Goal: Information Seeking & Learning: Learn about a topic

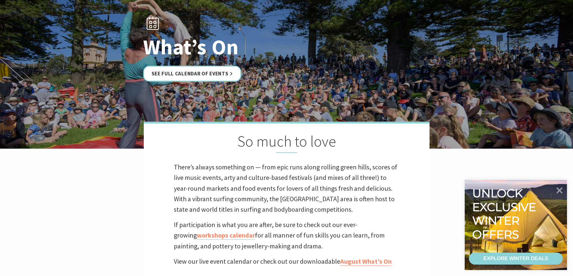
scroll to position [60, 0]
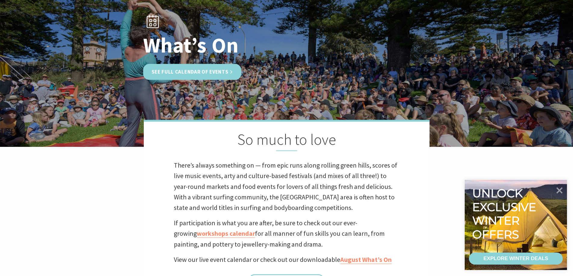
click at [220, 77] on link "See Full Calendar of Events" at bounding box center [192, 72] width 98 height 16
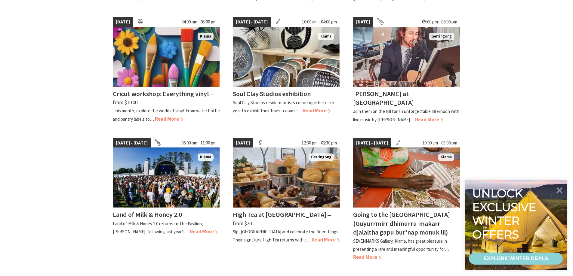
scroll to position [421, 0]
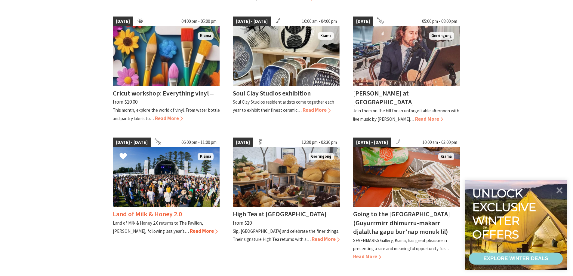
click at [180, 187] on img at bounding box center [166, 177] width 107 height 60
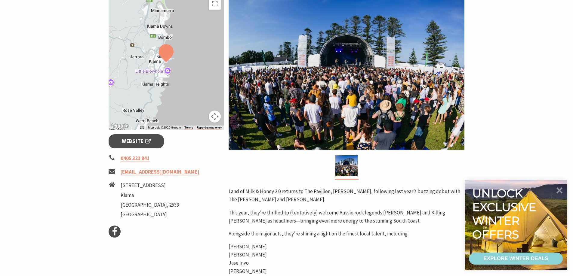
scroll to position [90, 0]
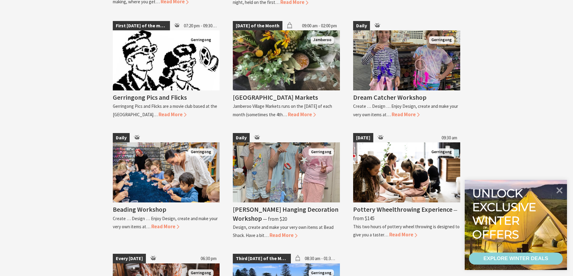
scroll to position [1143, 0]
click at [272, 168] on img at bounding box center [286, 172] width 107 height 60
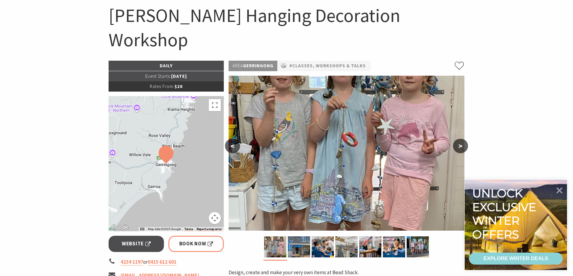
scroll to position [60, 0]
click at [460, 139] on button ">" at bounding box center [460, 146] width 15 height 14
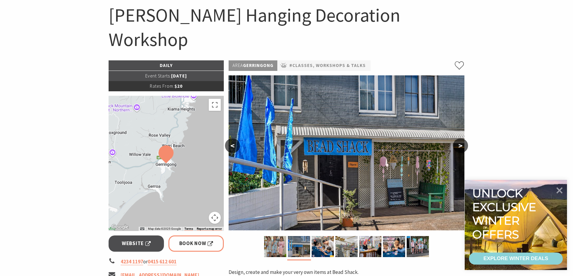
click at [462, 139] on button ">" at bounding box center [460, 146] width 15 height 14
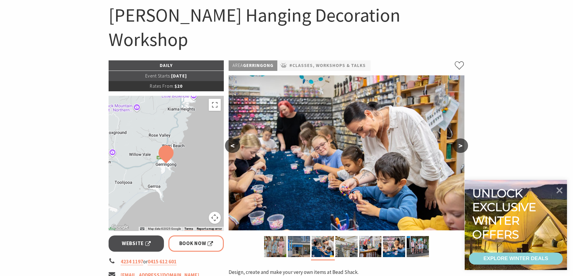
click at [462, 139] on button ">" at bounding box center [460, 146] width 15 height 14
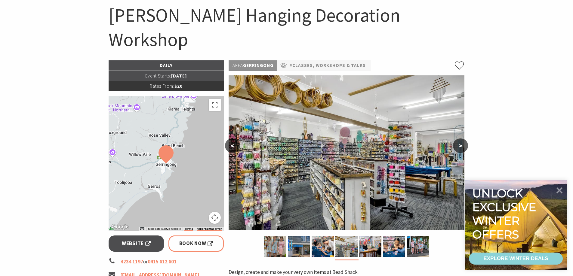
click at [462, 139] on button ">" at bounding box center [460, 146] width 15 height 14
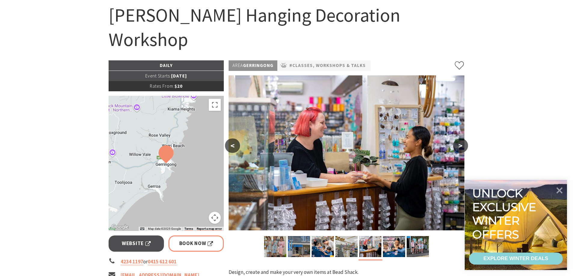
click at [462, 139] on button ">" at bounding box center [460, 146] width 15 height 14
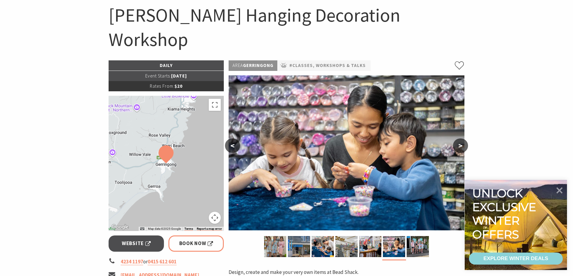
click at [462, 139] on button ">" at bounding box center [460, 146] width 15 height 14
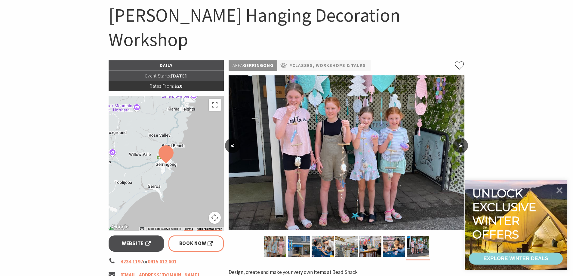
click at [462, 139] on button ">" at bounding box center [460, 146] width 15 height 14
click at [560, 187] on icon at bounding box center [559, 190] width 14 height 14
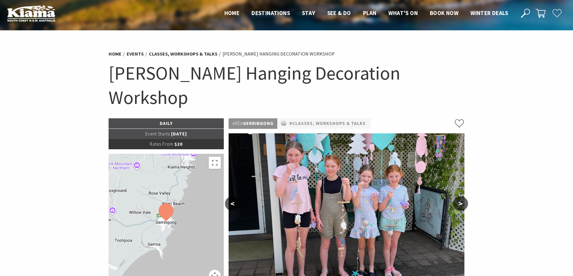
scroll to position [0, 0]
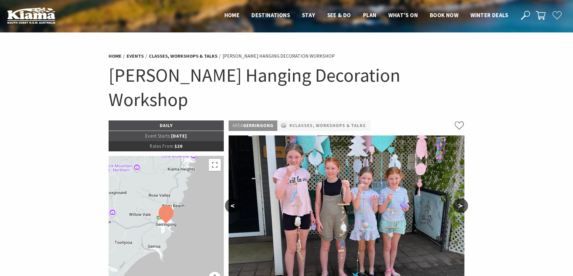
click at [460, 199] on button ">" at bounding box center [460, 206] width 15 height 14
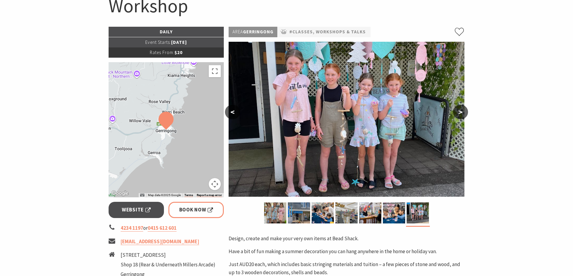
scroll to position [90, 0]
